Goal: Navigation & Orientation: Find specific page/section

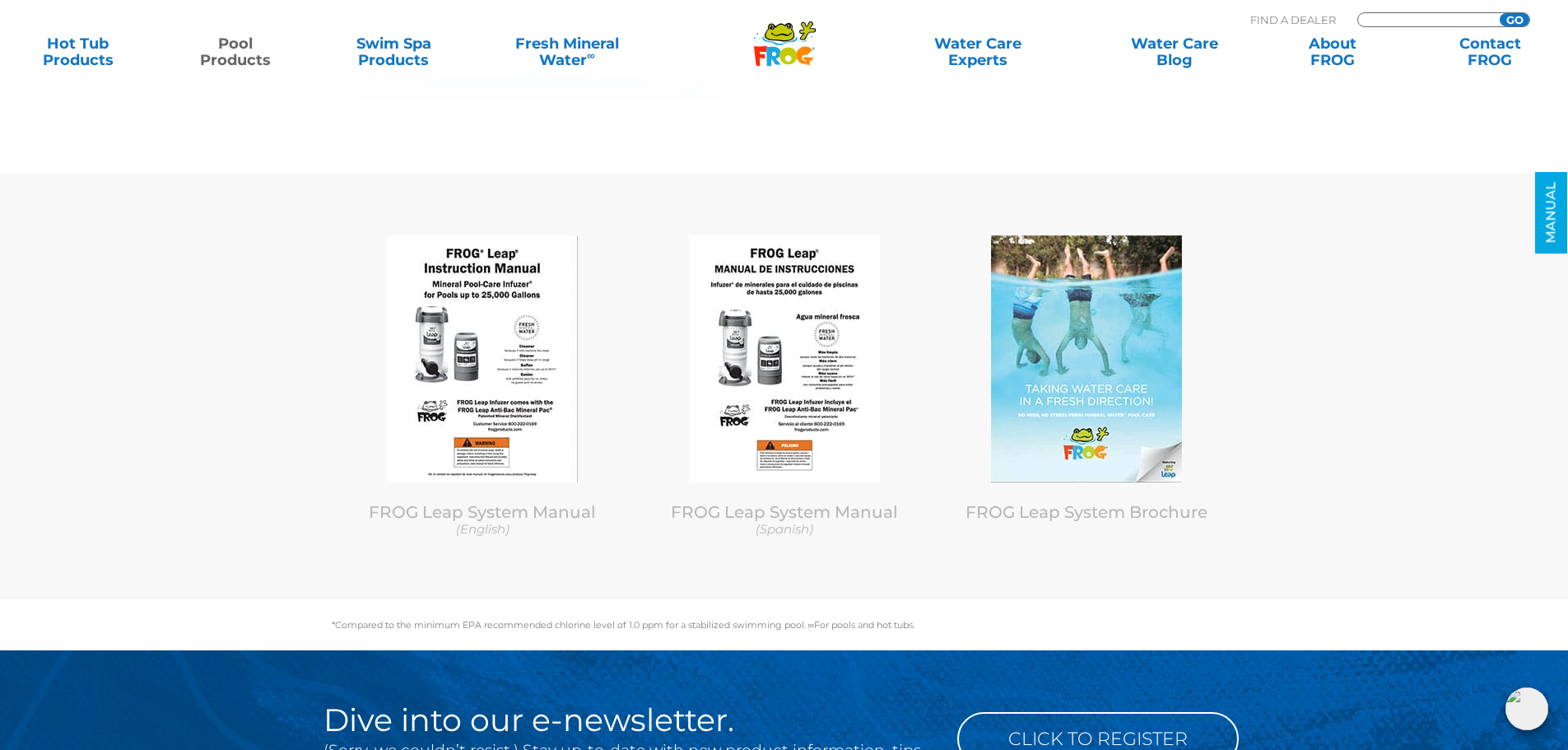
click at [1384, 21] on input "Zip Code Form" at bounding box center [1426, 20] width 111 height 14
type input "20115"
click at [1504, 7] on div ".st130{clip-path:url(#SVGID_2_);fill-rule:evenodd;clip-rule:evenodd;fill:#C3CC0…" at bounding box center [784, 30] width 1536 height 62
click at [1510, 18] on input "GO" at bounding box center [1514, 19] width 29 height 13
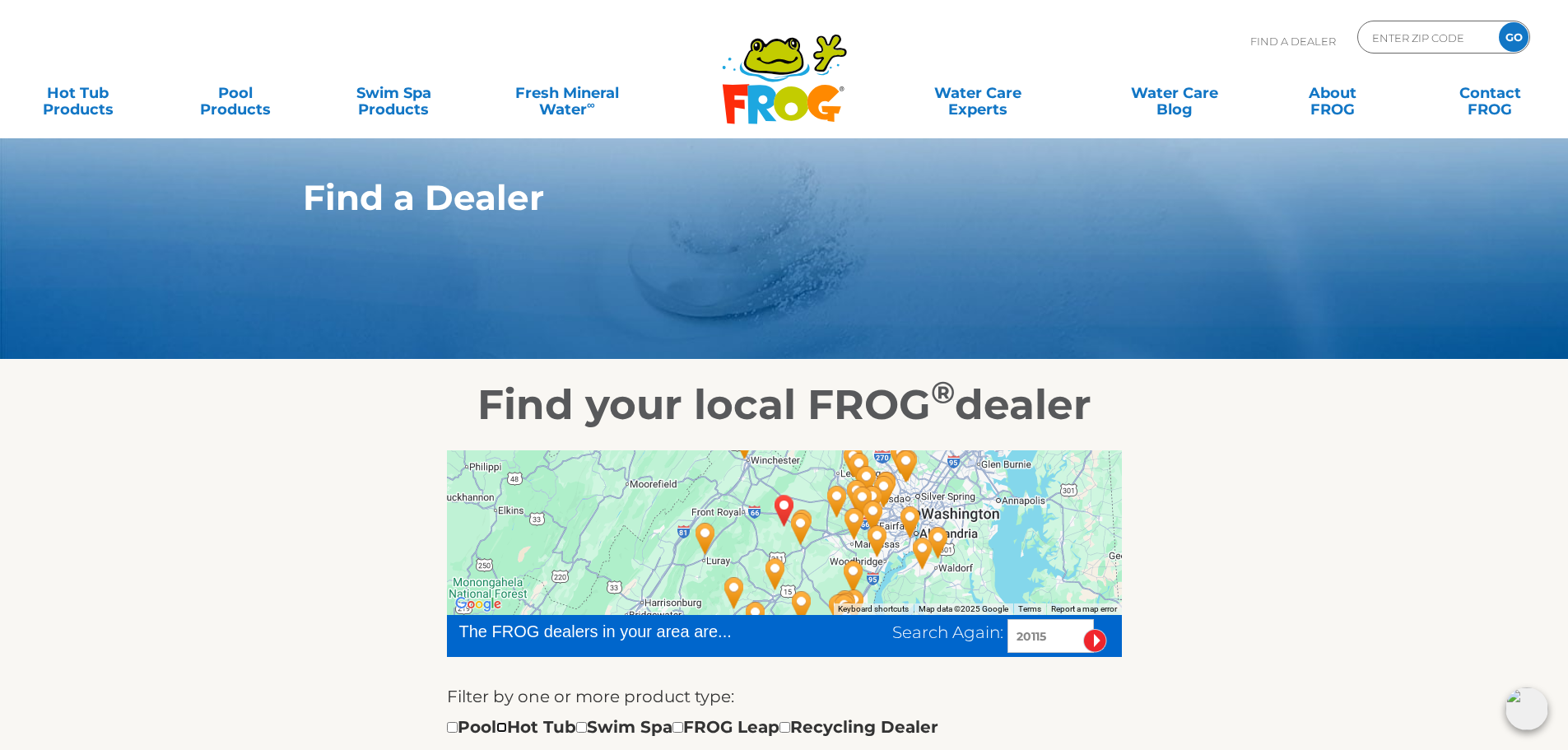
click at [507, 729] on input "checkbox" at bounding box center [501, 727] width 11 height 11
checkbox input "true"
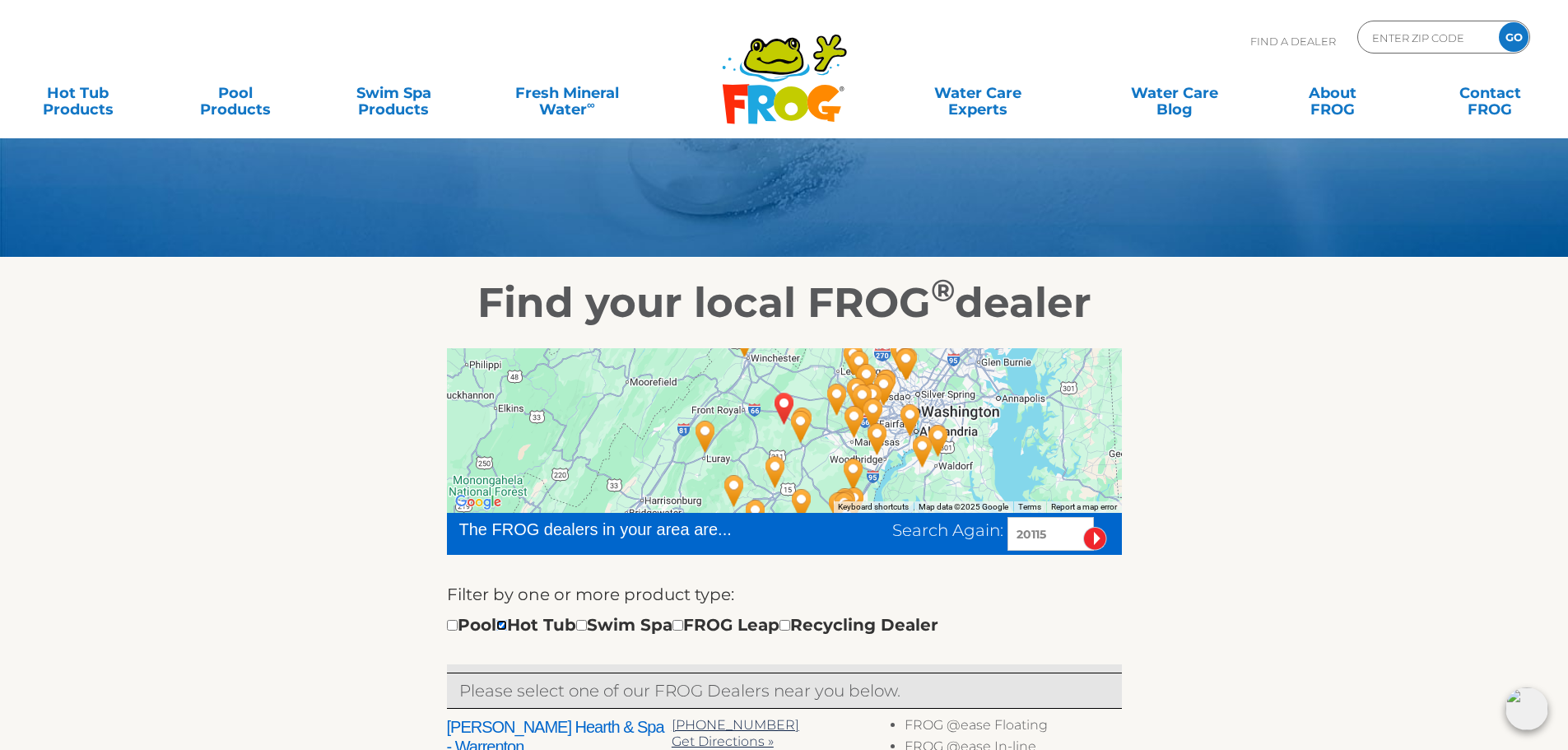
scroll to position [147, 0]
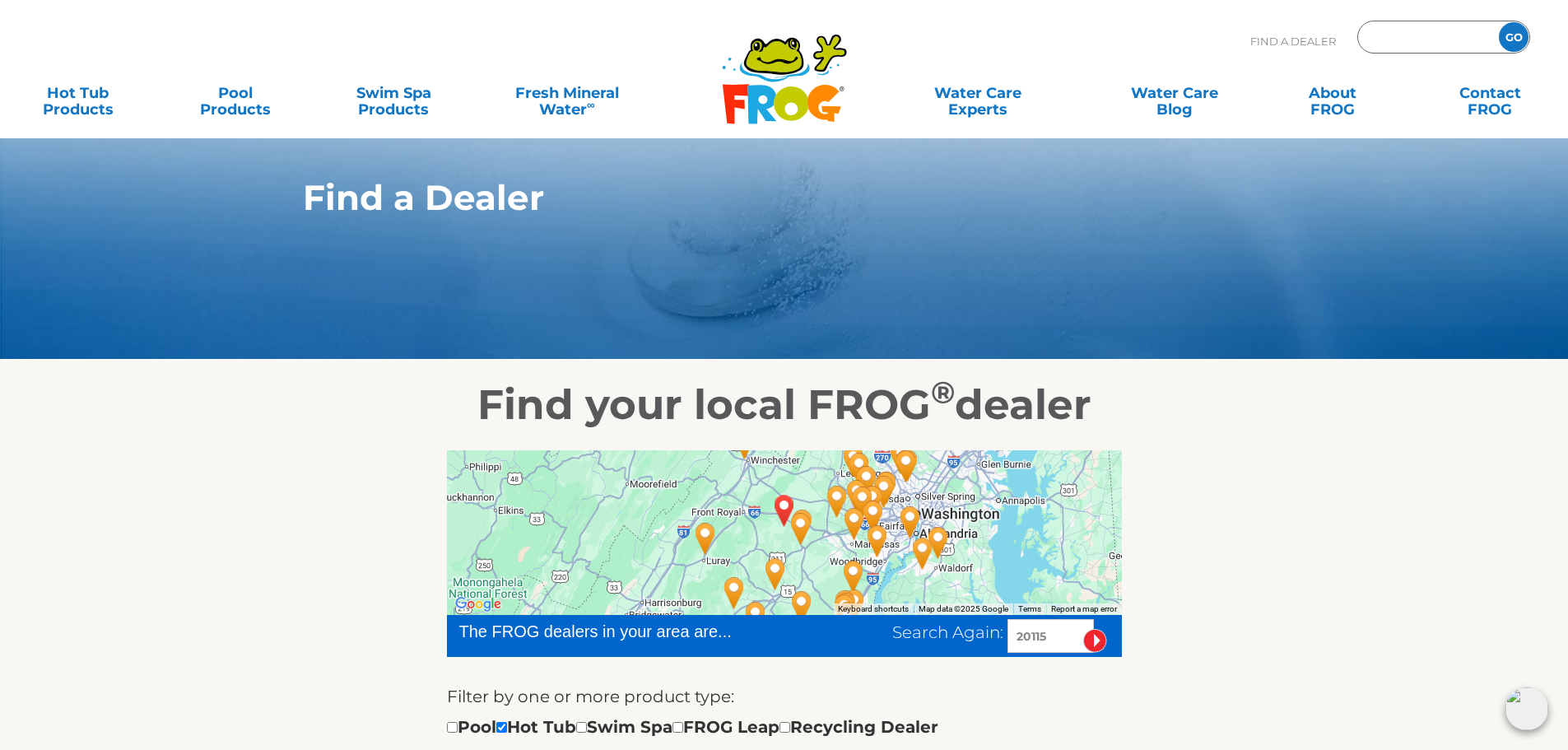
click at [1411, 32] on input "Zip Code Form" at bounding box center [1426, 37] width 111 height 23
type input "20110"
click at [1517, 38] on input "GO" at bounding box center [1514, 37] width 29 height 29
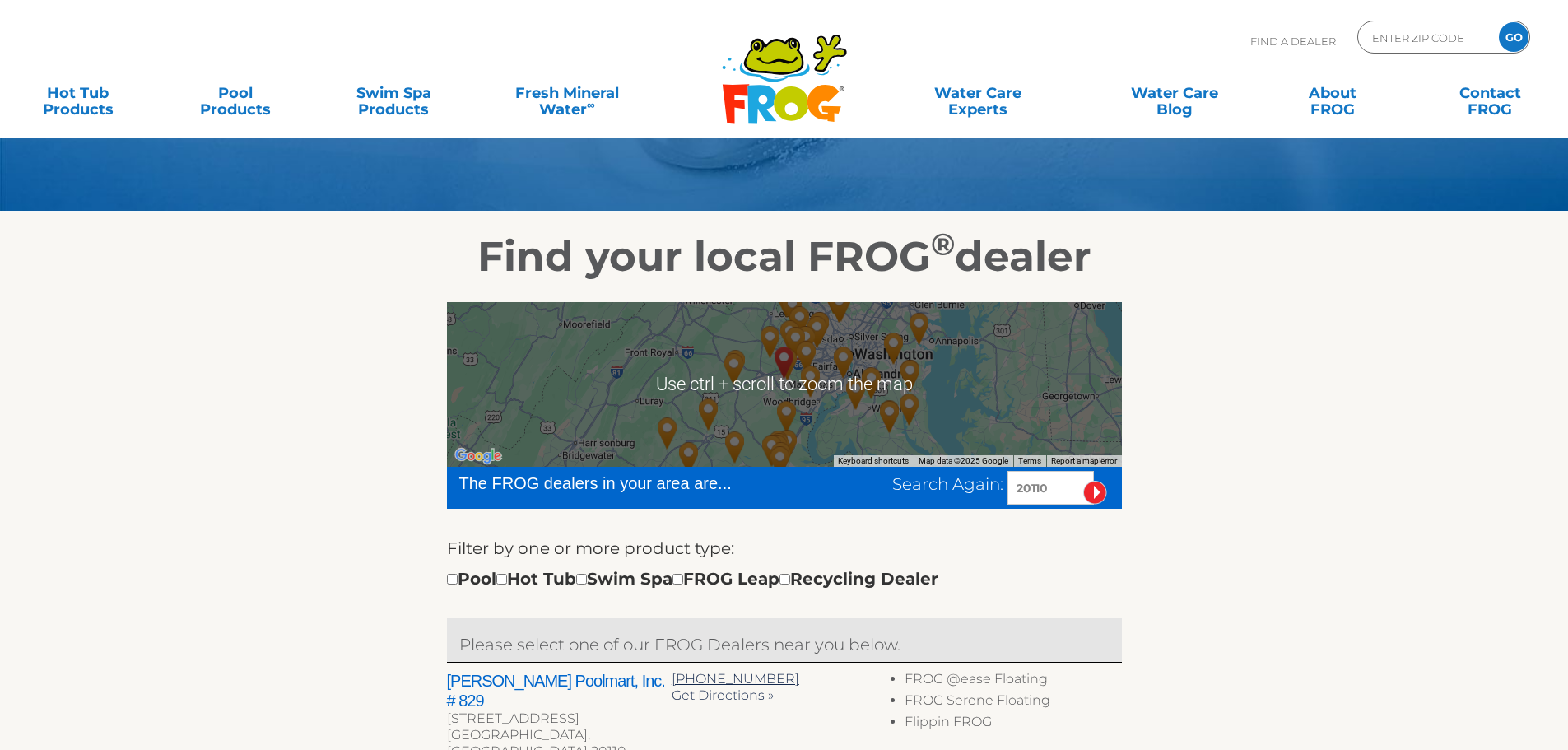
scroll to position [165, 0]
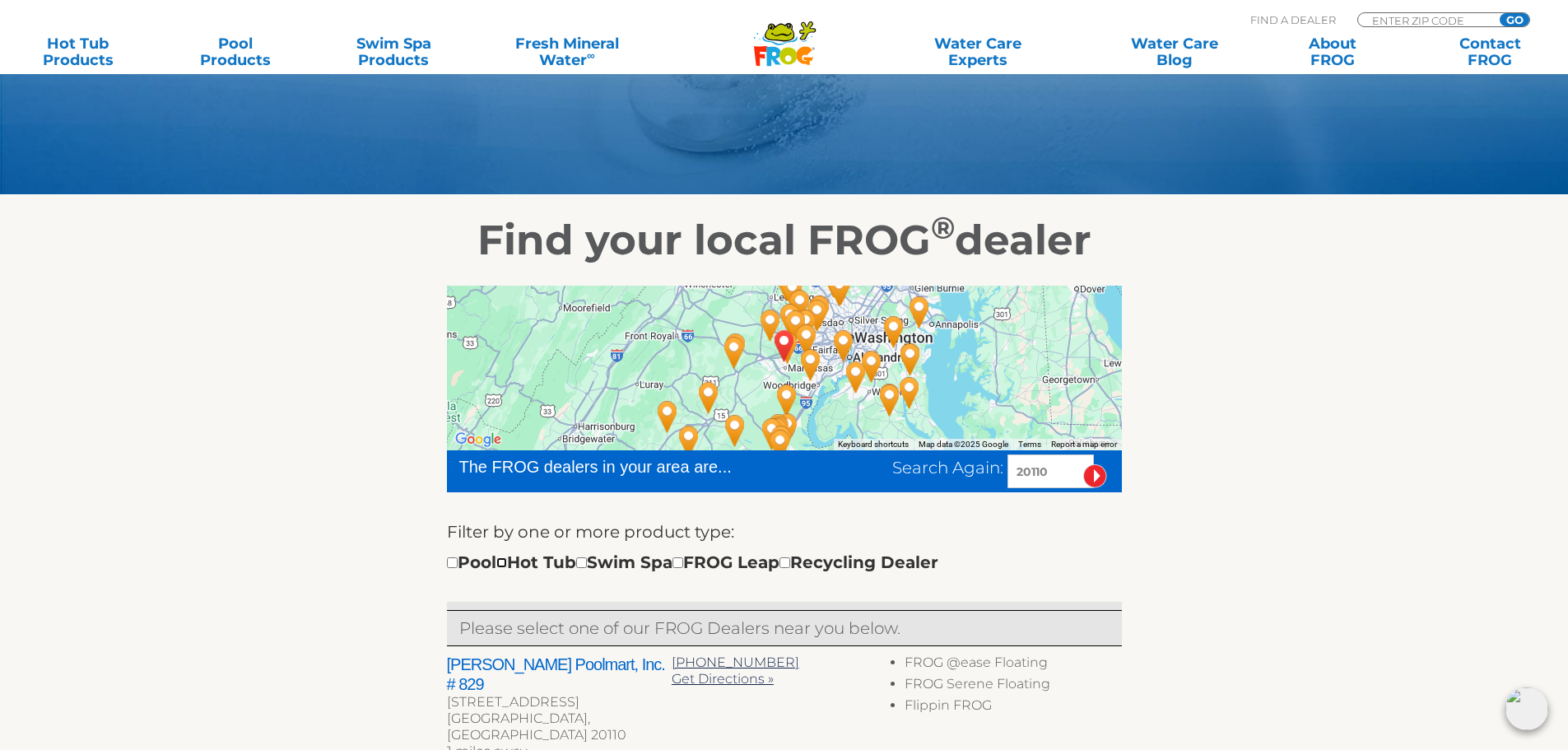
click at [507, 563] on input "checkbox" at bounding box center [501, 562] width 11 height 11
checkbox input "true"
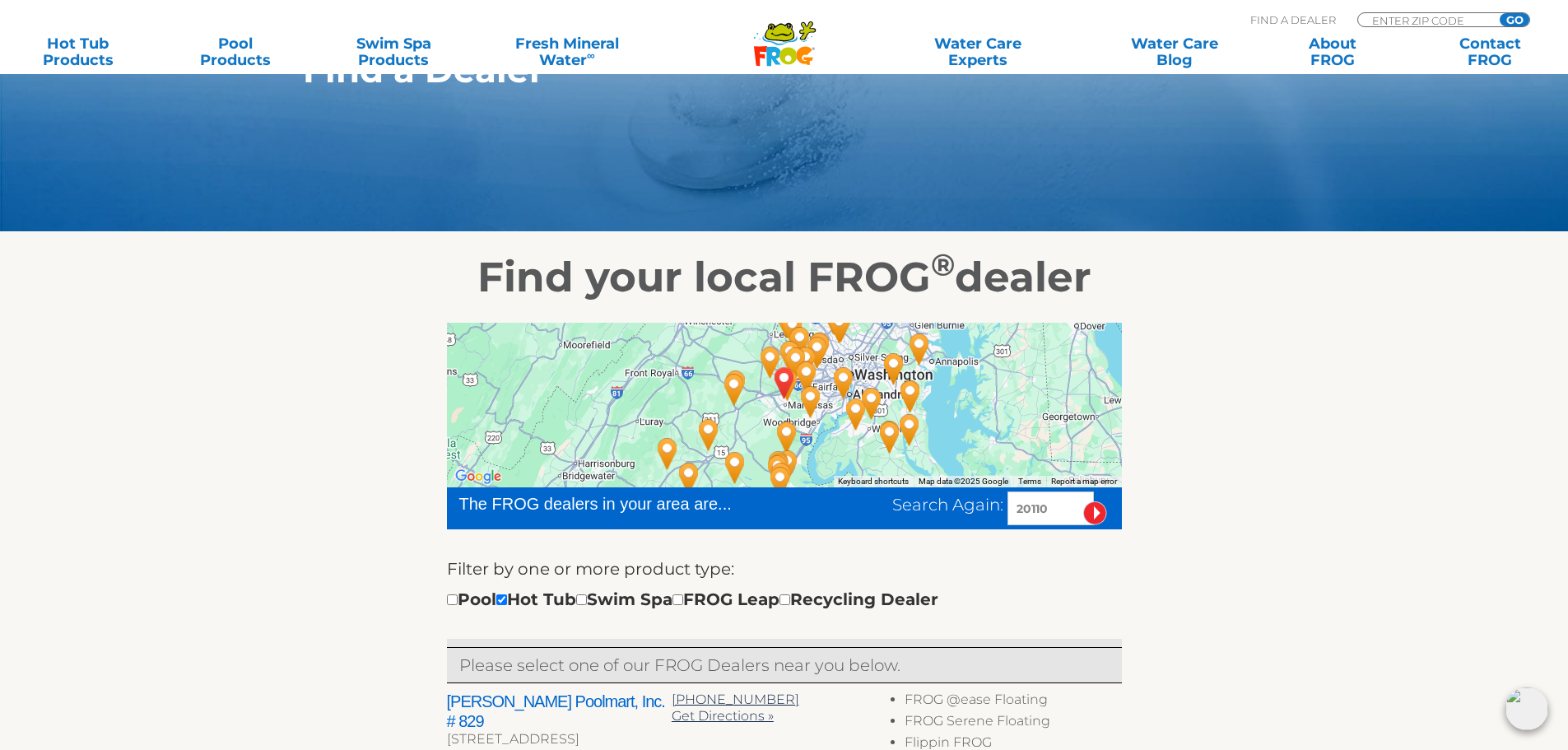
scroll to position [121, 0]
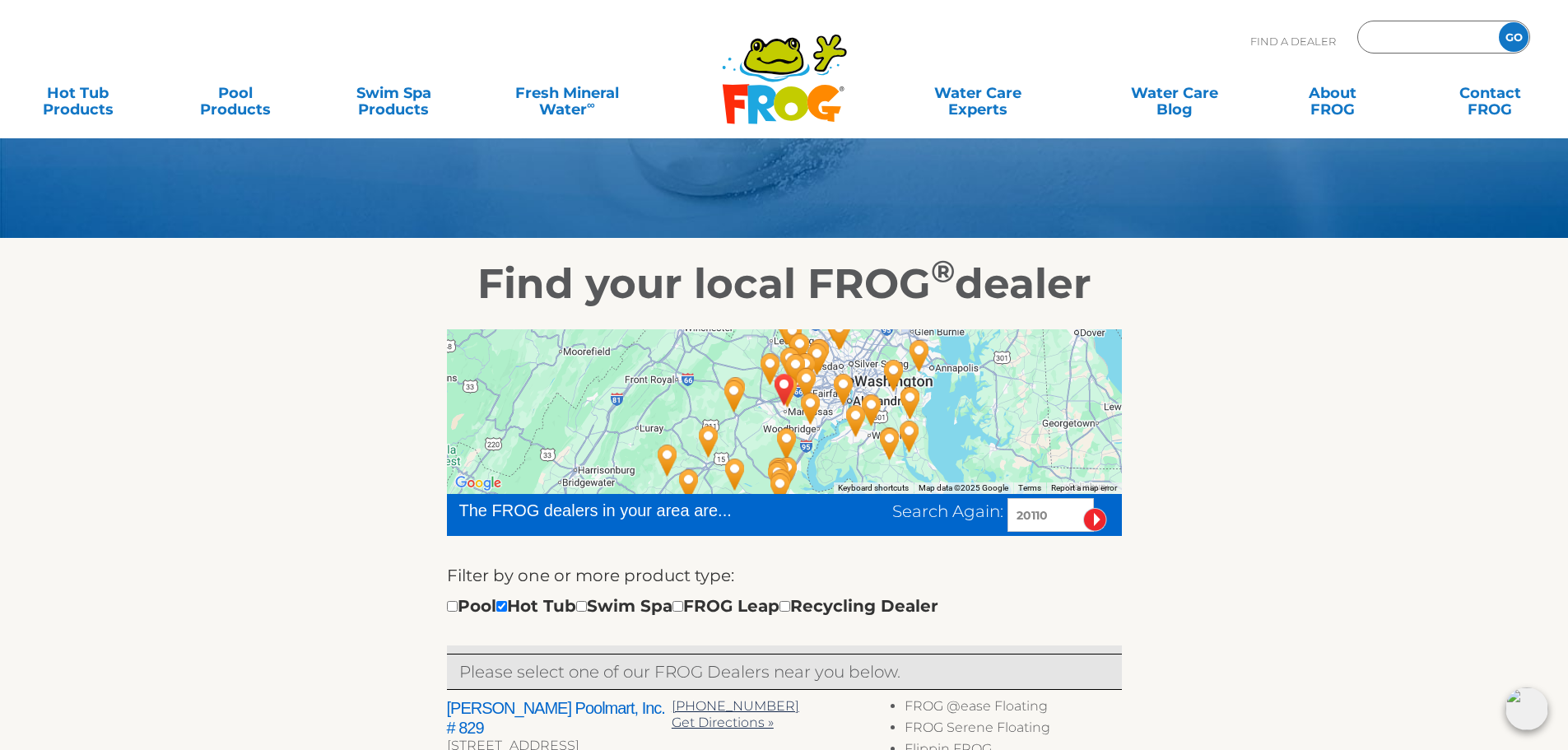
click at [1425, 37] on input "Zip Code Form" at bounding box center [1426, 37] width 111 height 23
type input "20112"
click at [1508, 35] on input "GO" at bounding box center [1514, 37] width 29 height 29
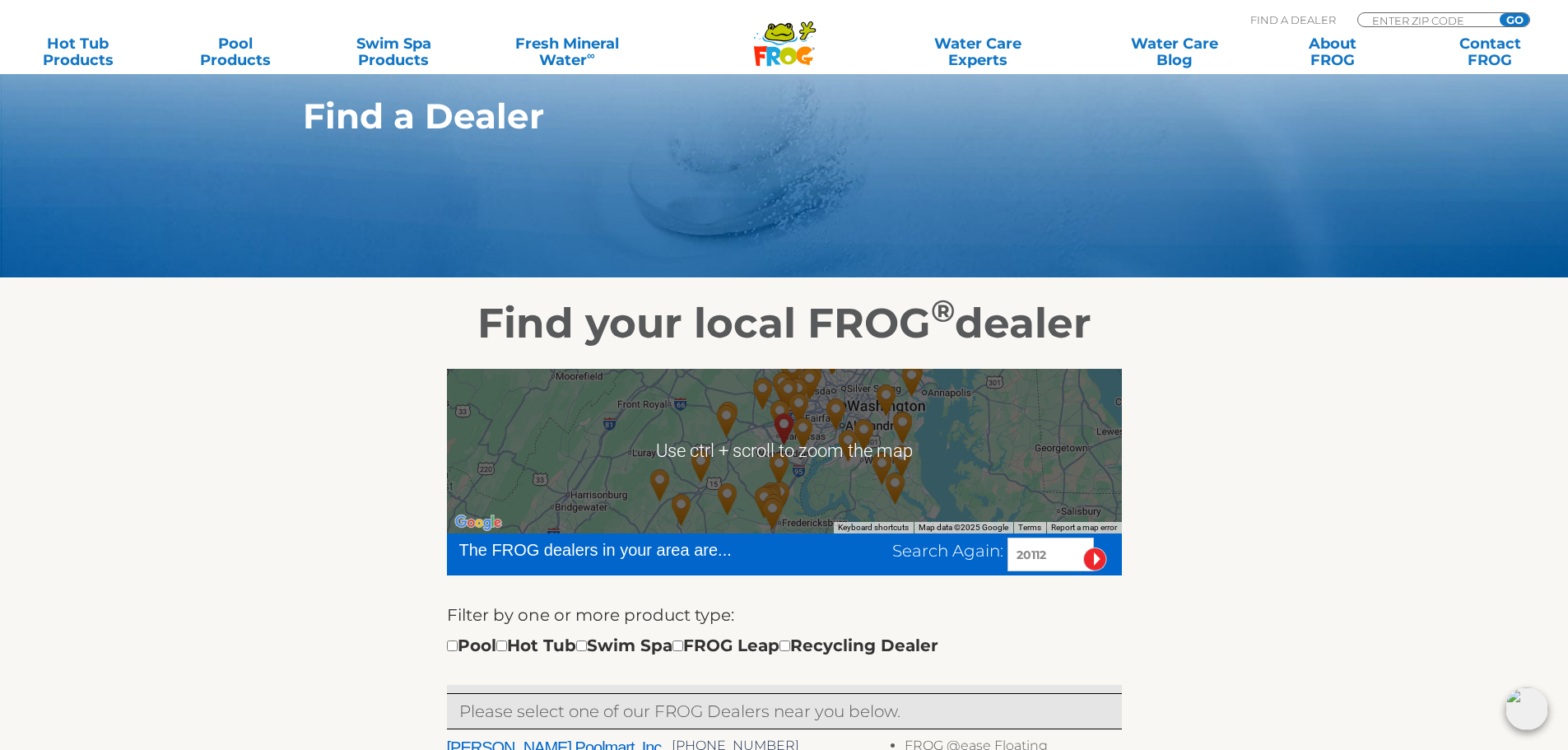
scroll to position [165, 0]
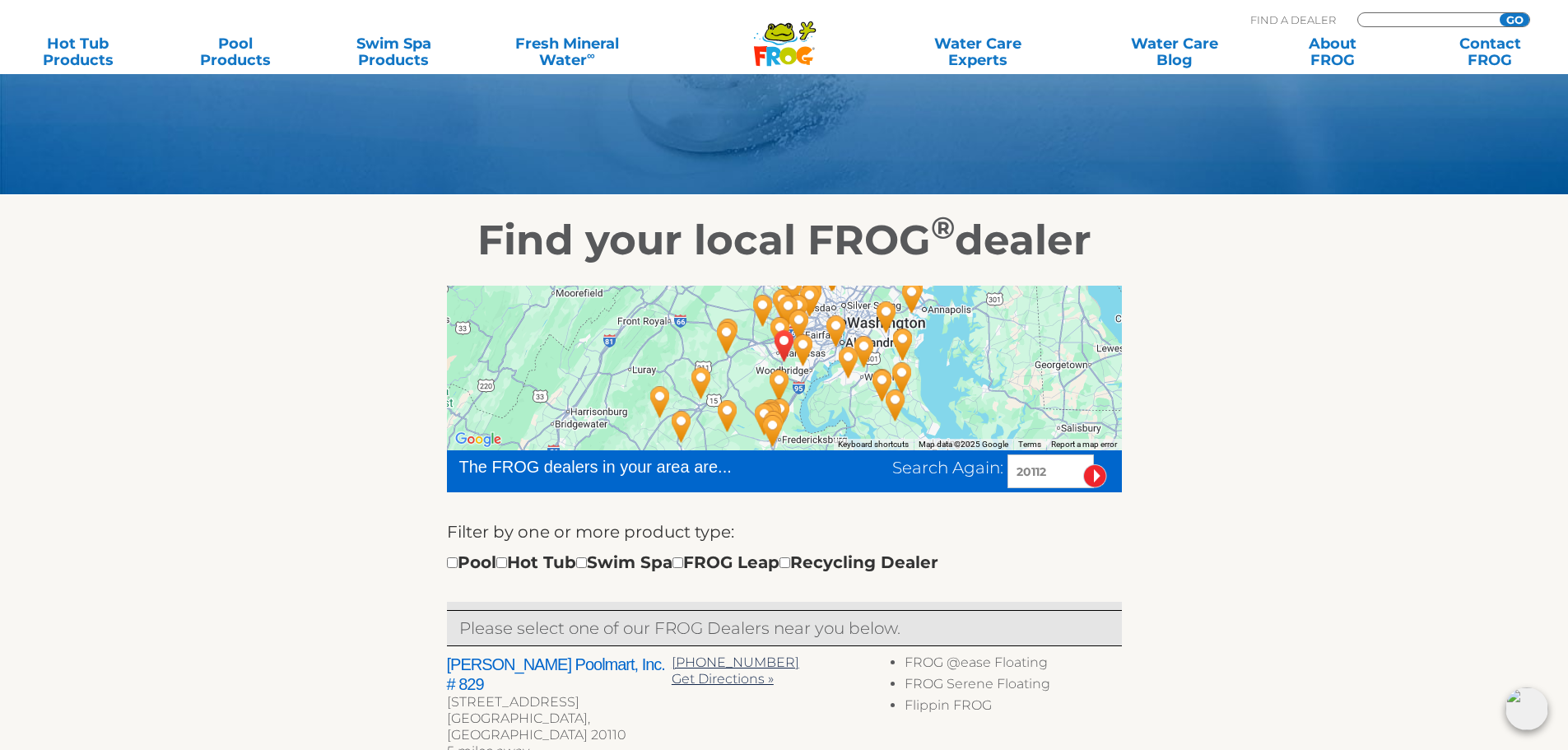
click at [1400, 19] on input "Zip Code Form" at bounding box center [1426, 20] width 111 height 14
type input "20011"
click at [1500, 13] on input "GO" at bounding box center [1514, 19] width 29 height 13
click at [1420, 23] on div "MENU MENU Hot Tub Products All Hot Tub Products All Hot Tub Products FROG @ease…" at bounding box center [784, 38] width 1536 height 30
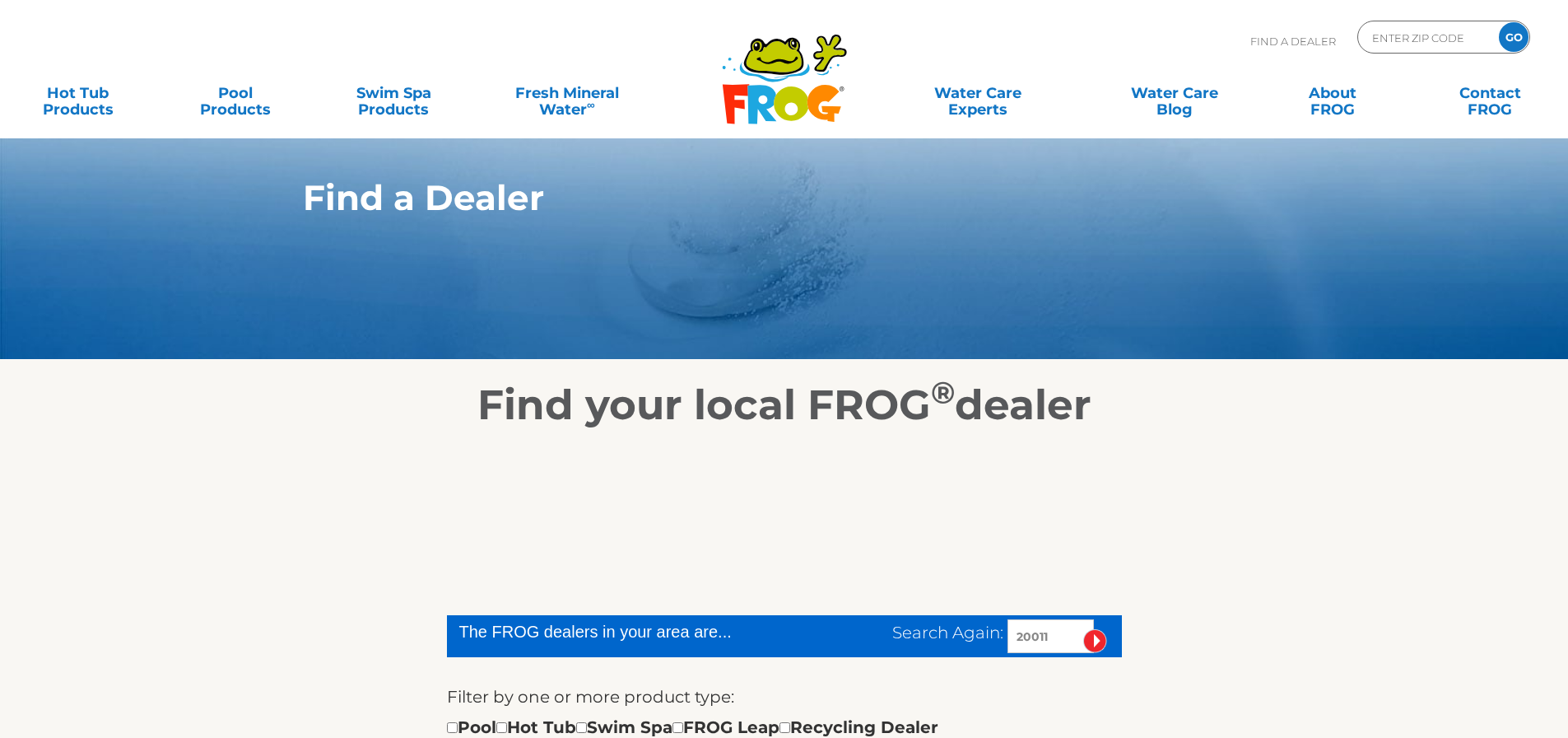
click at [1418, 21] on div "ENTER ZIP CODE GO" at bounding box center [1444, 37] width 173 height 33
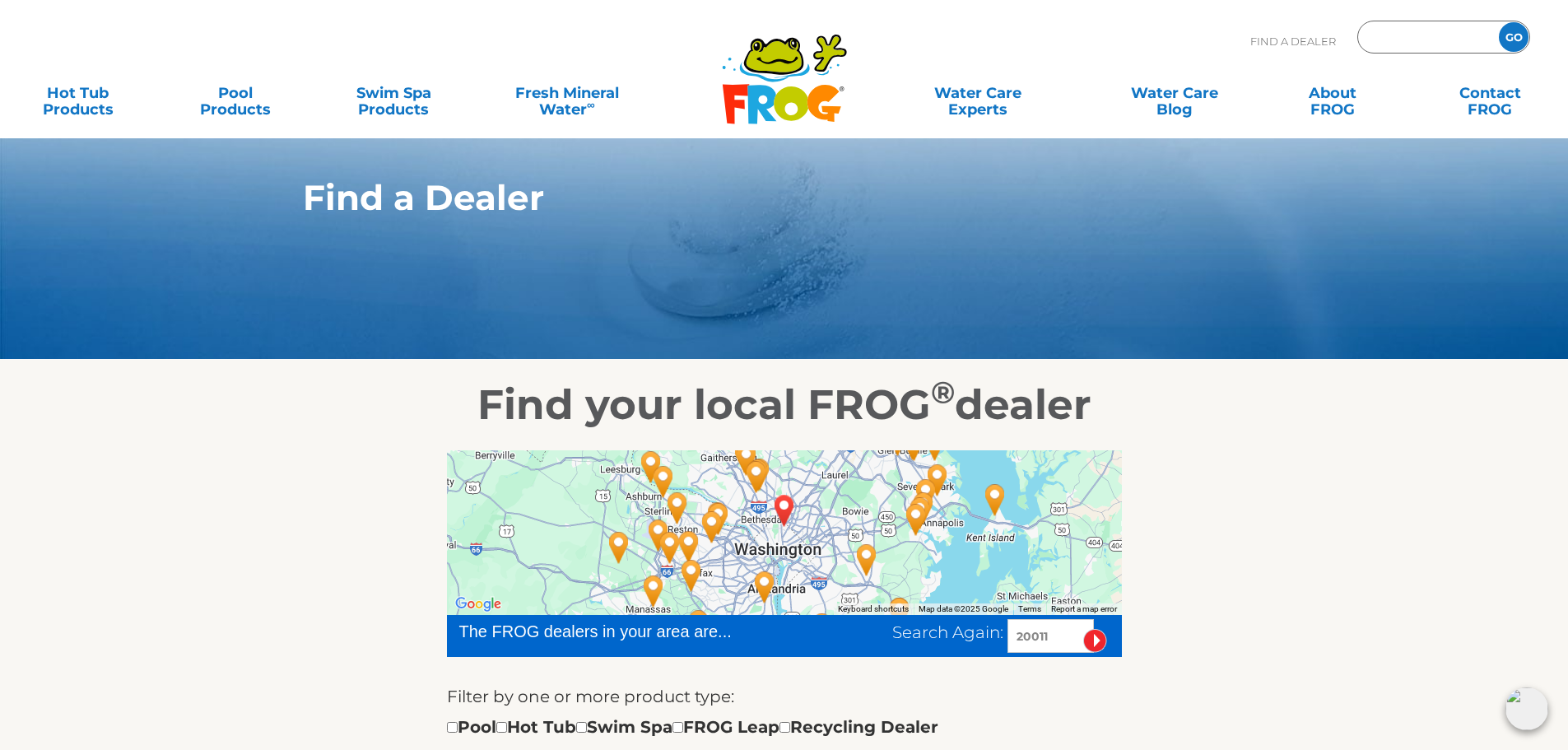
click at [1415, 37] on input "Zip Code Form" at bounding box center [1426, 37] width 111 height 23
type input "20110"
click at [1500, 22] on input "GO" at bounding box center [1514, 37] width 29 height 29
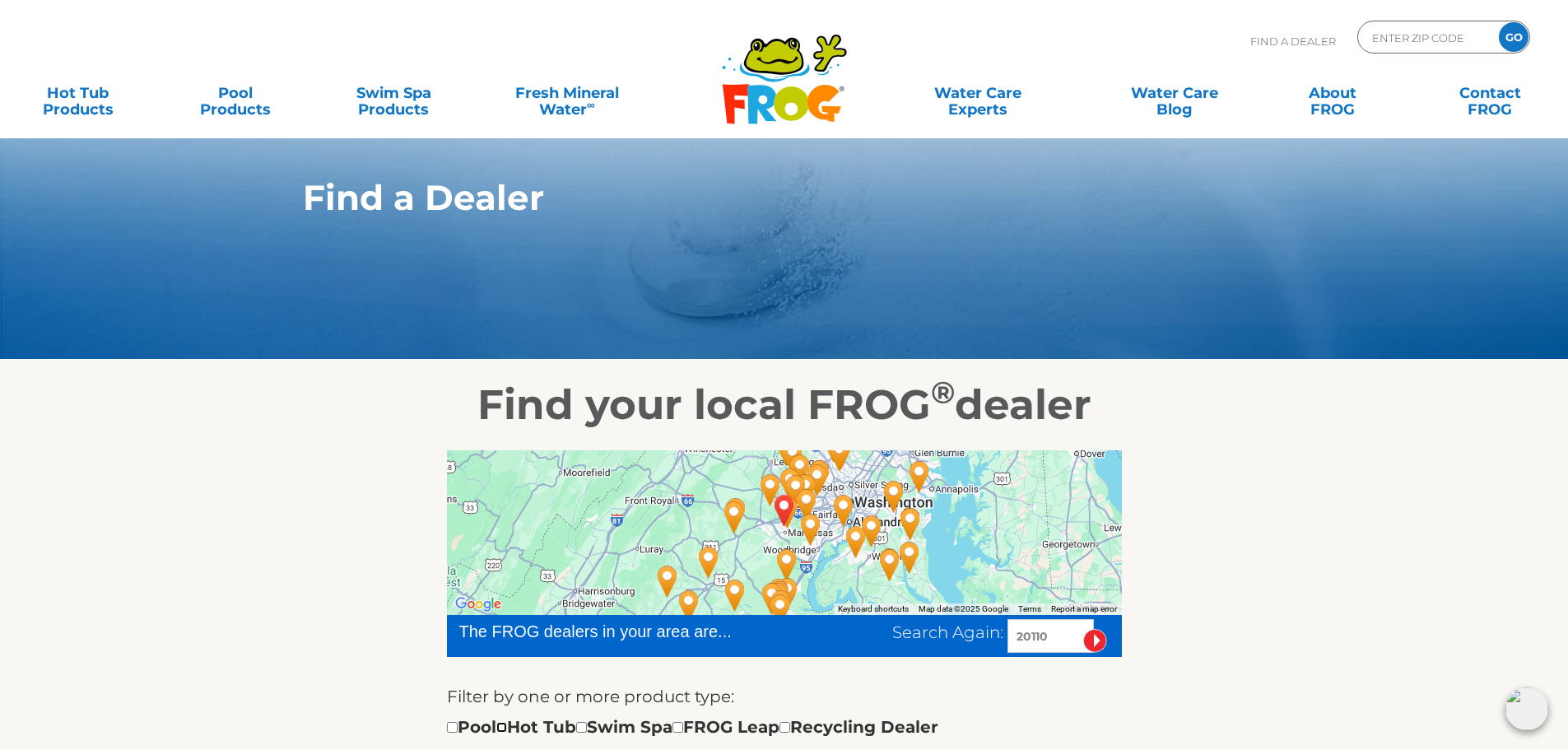
click at [507, 725] on input "checkbox" at bounding box center [501, 727] width 11 height 11
checkbox input "true"
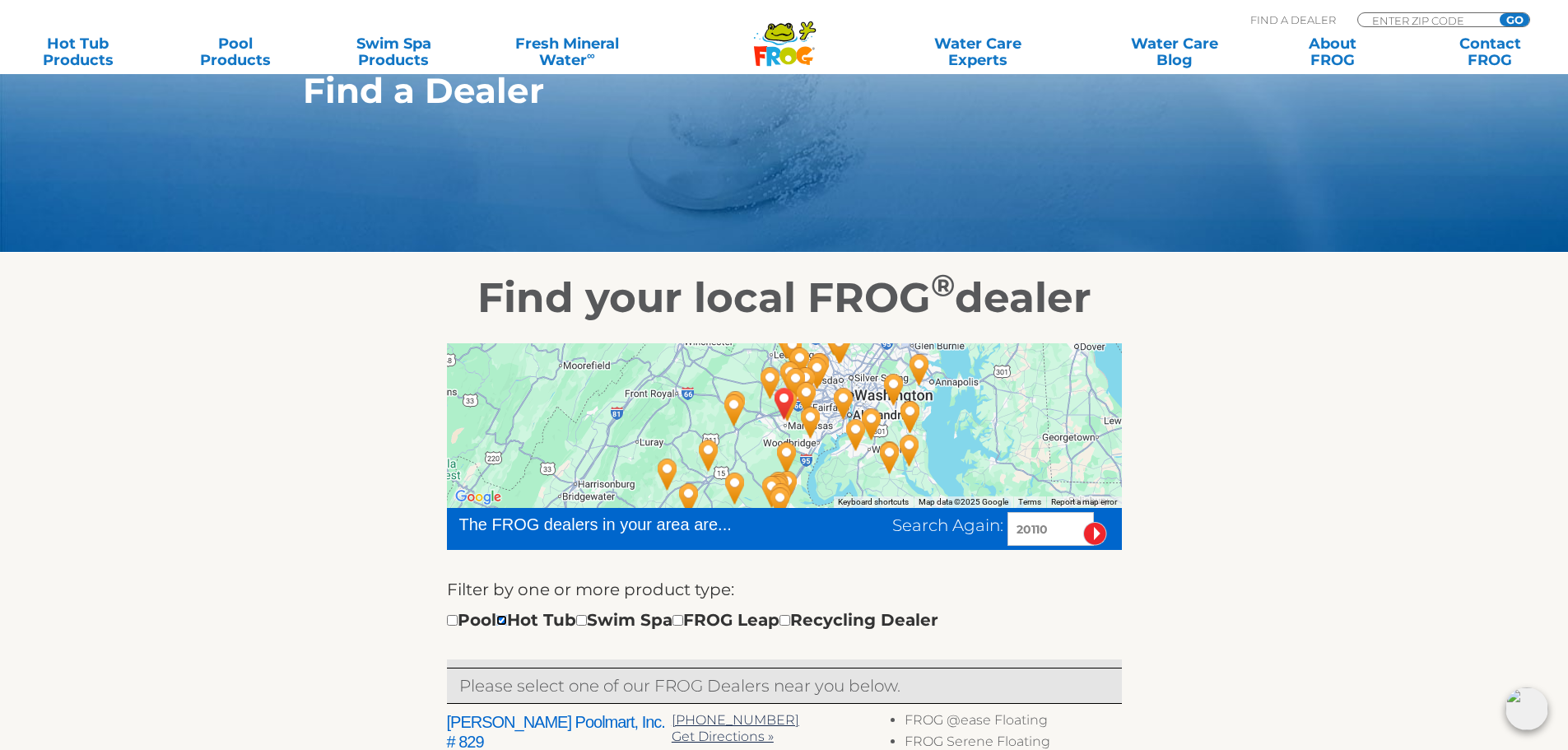
scroll to position [247, 0]
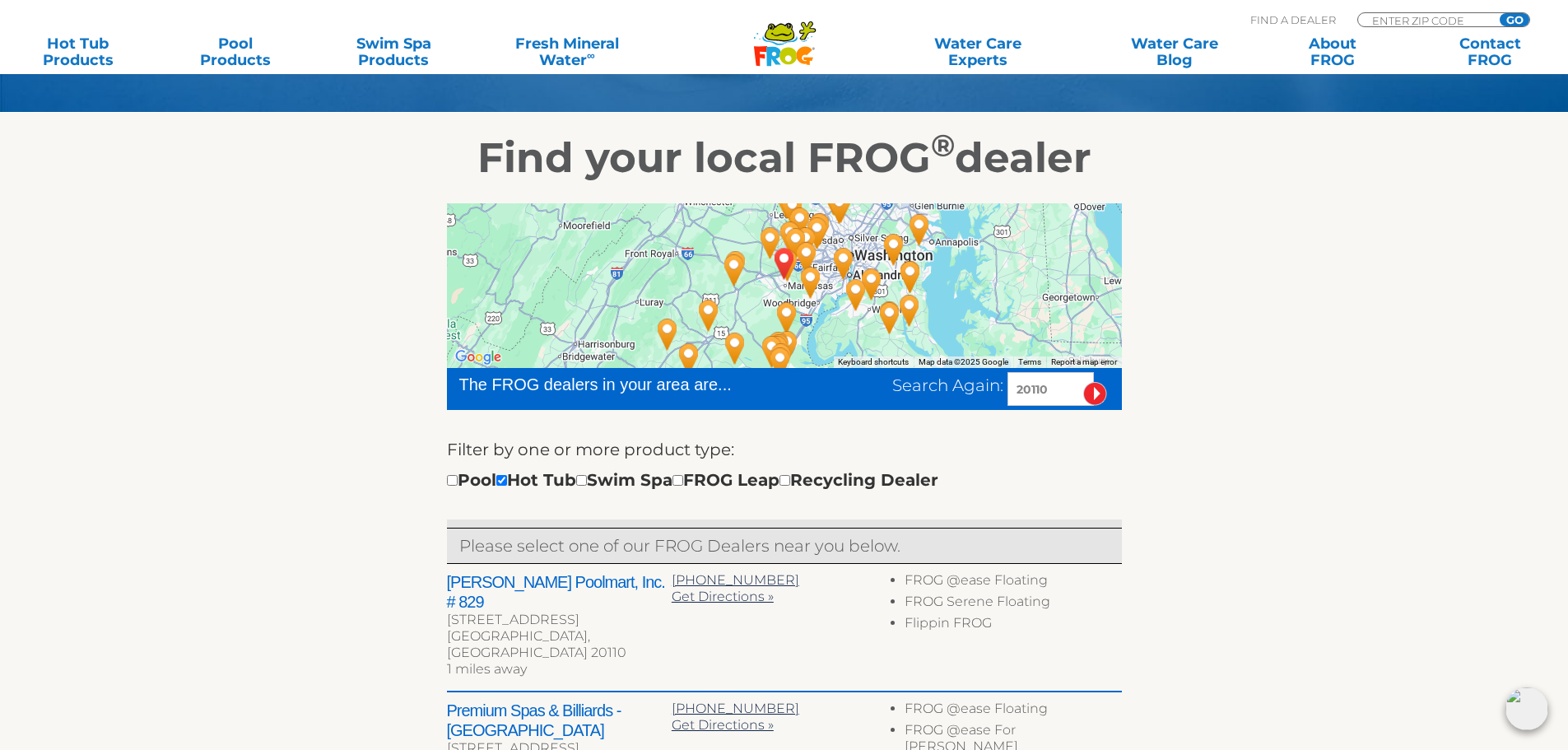
click at [1307, 538] on section "Find your local FROG ® dealer ← Move left → Move right ↑ Move up ↓ Move down + …" at bounding box center [784, 684] width 1568 height 1143
